Goal: Task Accomplishment & Management: Manage account settings

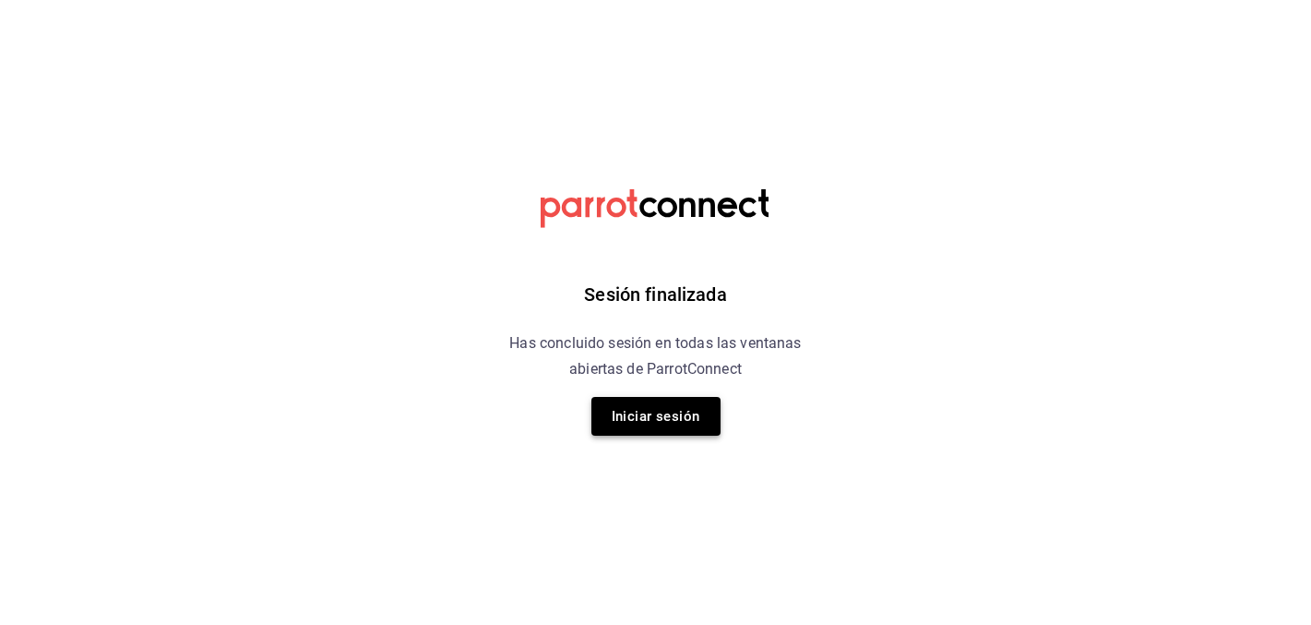
click at [685, 430] on button "Iniciar sesión" at bounding box center [655, 416] width 129 height 39
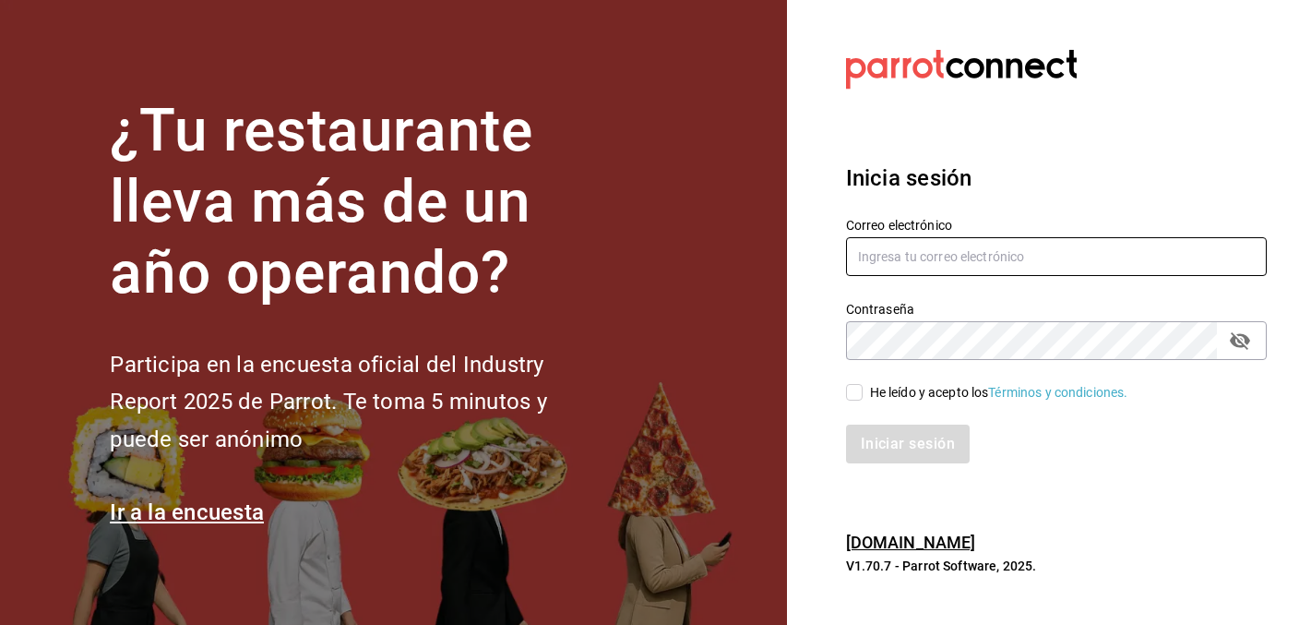
click at [1040, 262] on input "text" at bounding box center [1056, 256] width 421 height 39
type input "christy.ponce95@hotmail.com"
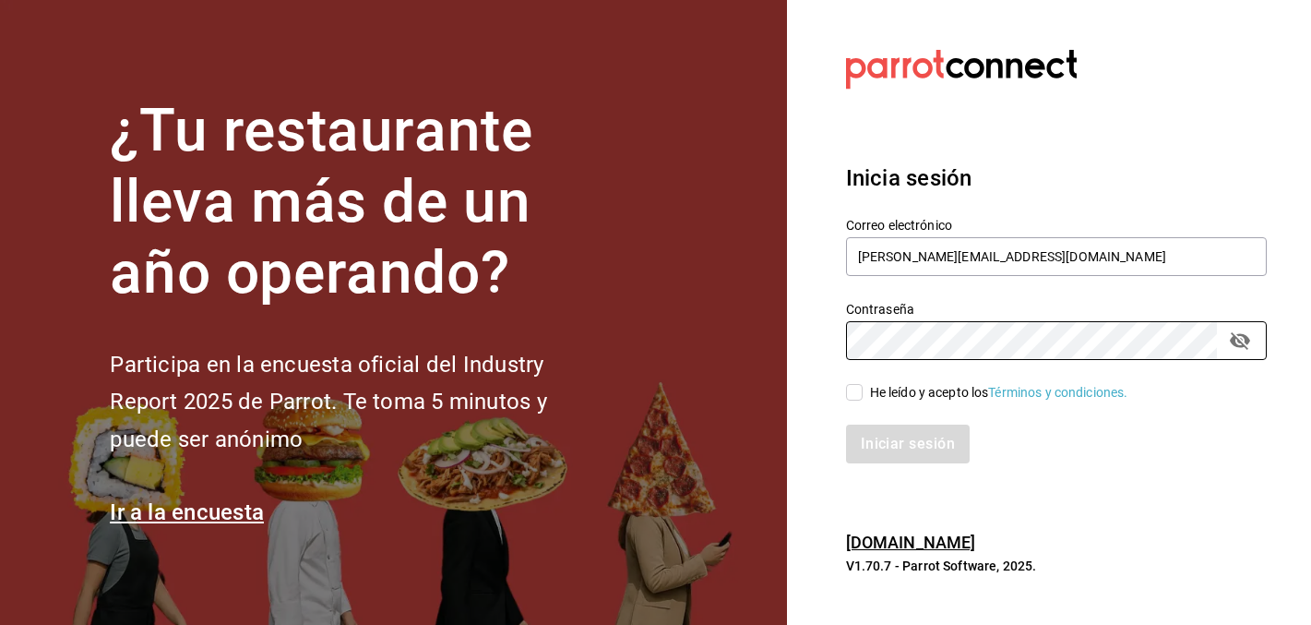
click at [888, 394] on div "He leído y acepto los Términos y condiciones." at bounding box center [999, 392] width 258 height 19
click at [863, 394] on input "He leído y acepto los Términos y condiciones." at bounding box center [854, 392] width 17 height 17
checkbox input "true"
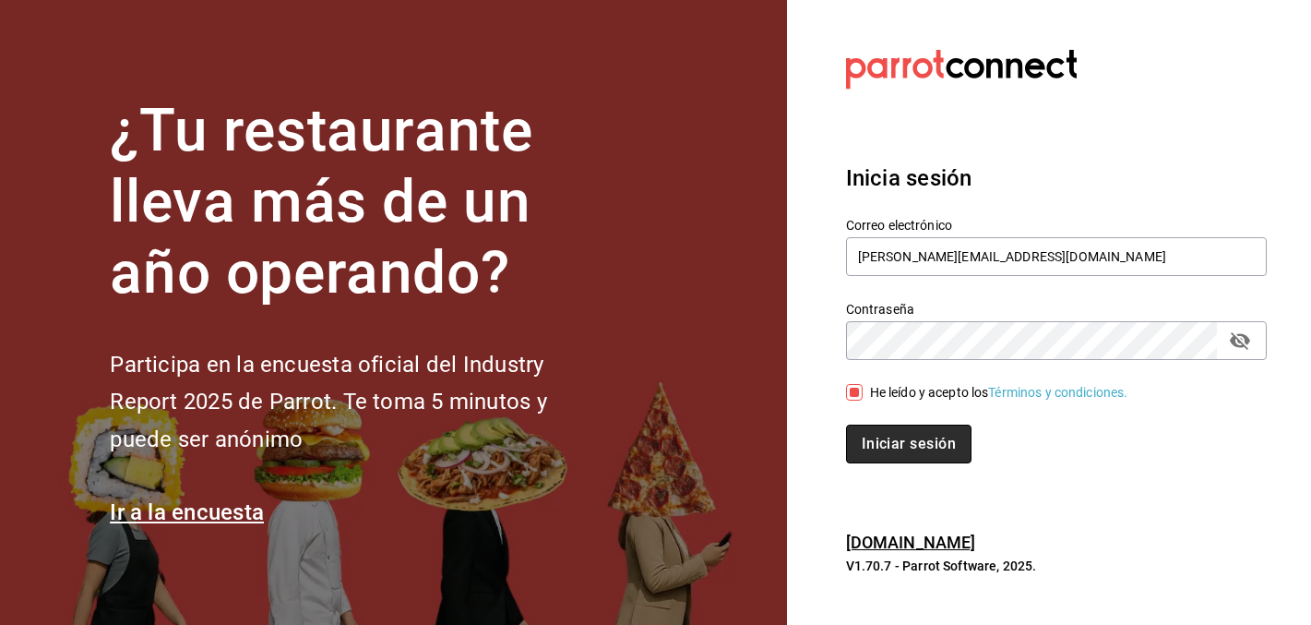
click at [896, 436] on button "Iniciar sesión" at bounding box center [908, 443] width 125 height 39
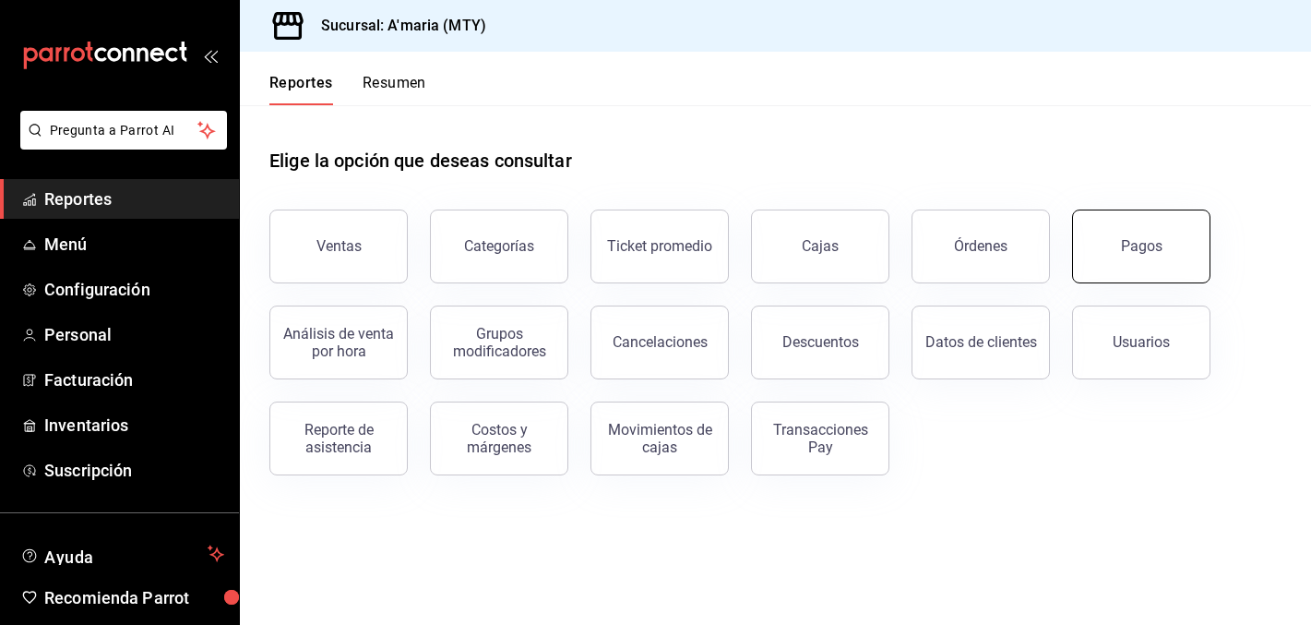
click at [1138, 241] on div "Pagos" at bounding box center [1142, 246] width 42 height 18
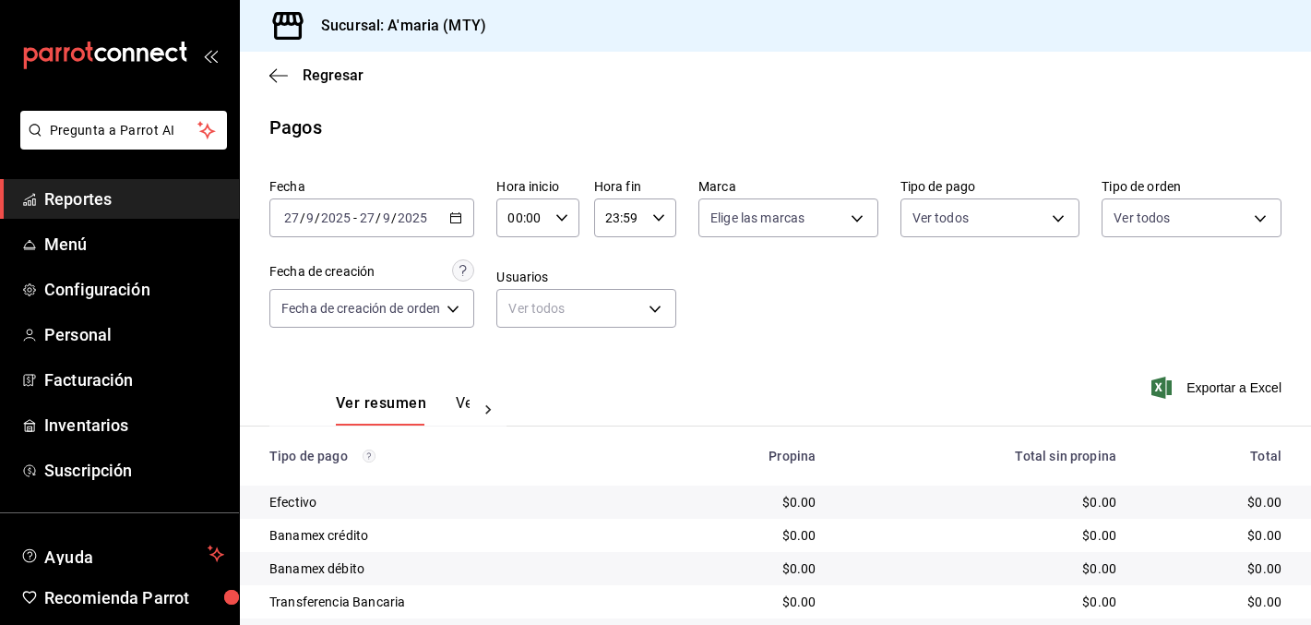
scroll to position [89, 0]
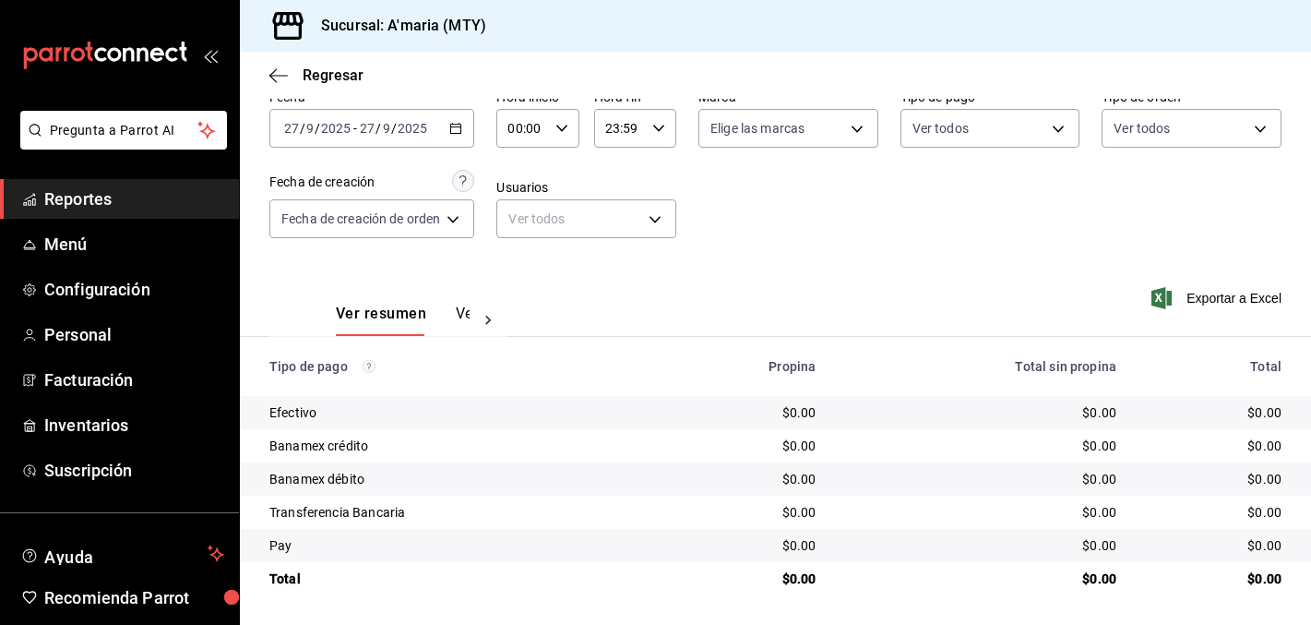
click at [461, 129] on icon "button" at bounding box center [455, 128] width 13 height 13
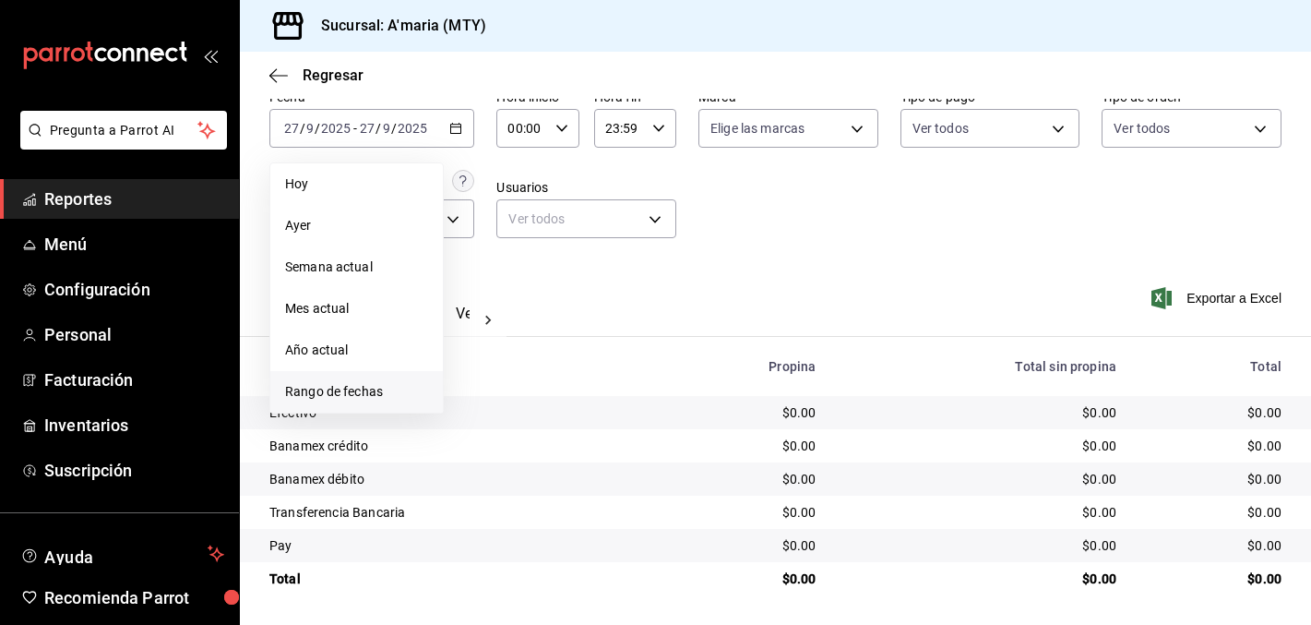
click at [349, 384] on span "Rango de fechas" at bounding box center [356, 391] width 143 height 19
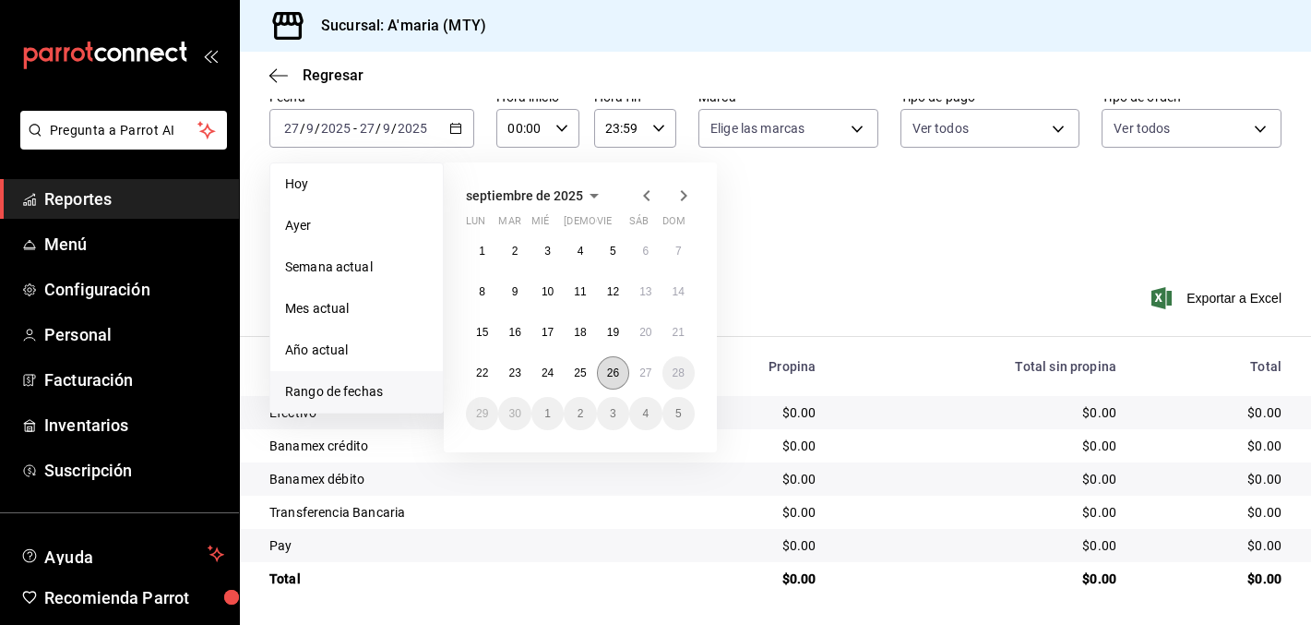
click at [617, 381] on button "26" at bounding box center [613, 372] width 32 height 33
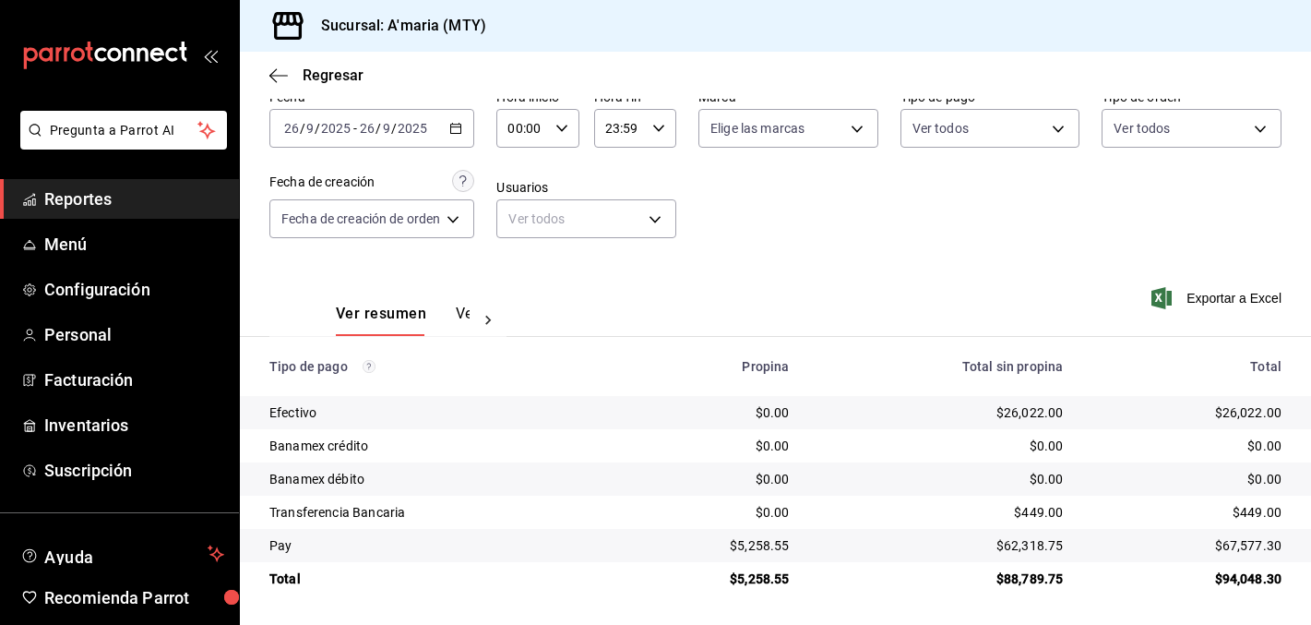
click at [1102, 522] on td "$449.00" at bounding box center [1194, 511] width 233 height 33
drag, startPoint x: 742, startPoint y: 544, endPoint x: 801, endPoint y: 549, distance: 59.2
click at [801, 549] on td "$5,258.55" at bounding box center [711, 545] width 186 height 33
copy div "5,258.55"
